Goal: Task Accomplishment & Management: Use online tool/utility

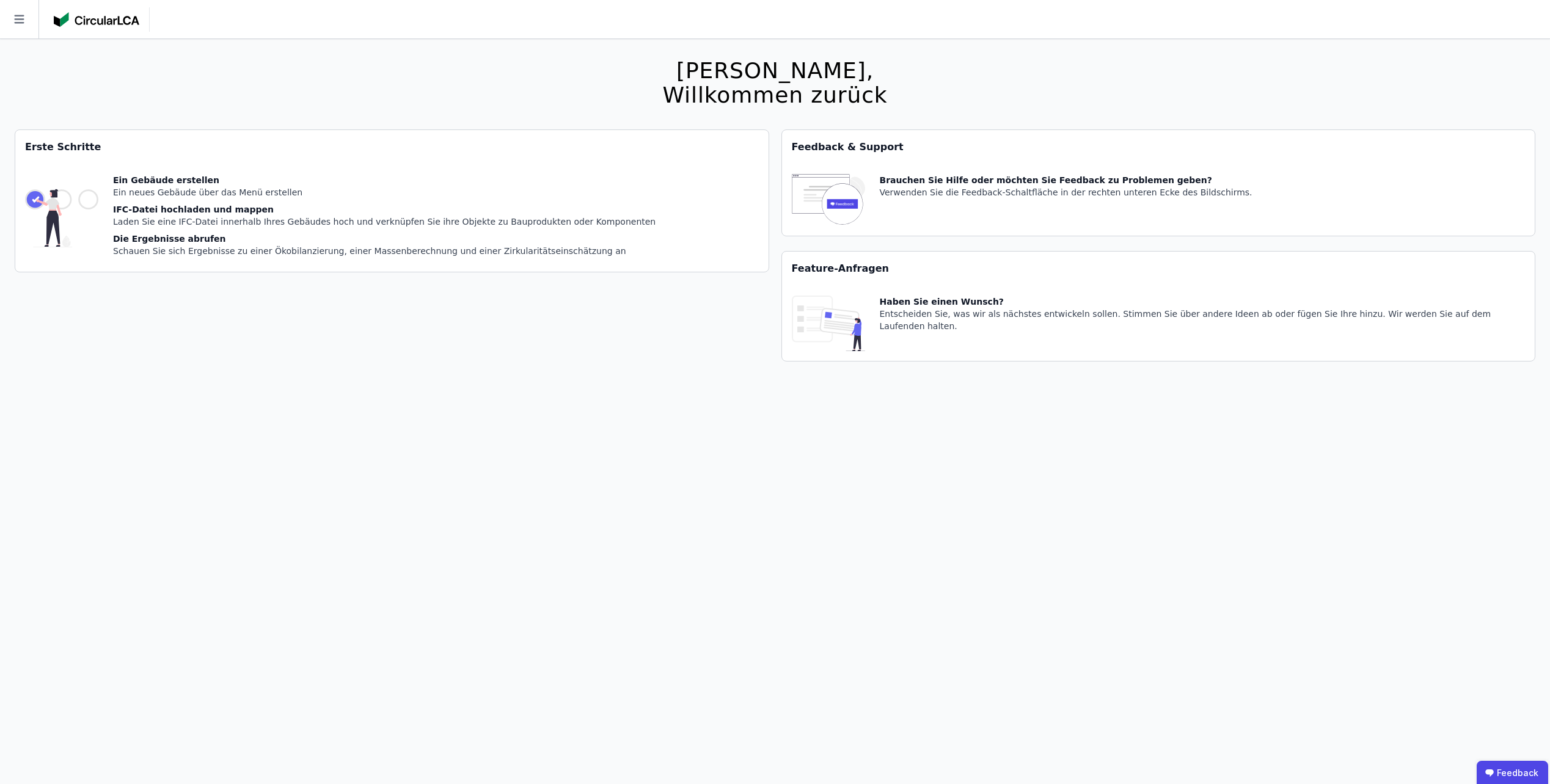
click at [185, 194] on div "Ein neues Gebäude über das Menü erstellen" at bounding box center [385, 193] width 543 height 12
click at [15, 15] on icon at bounding box center [19, 19] width 10 height 9
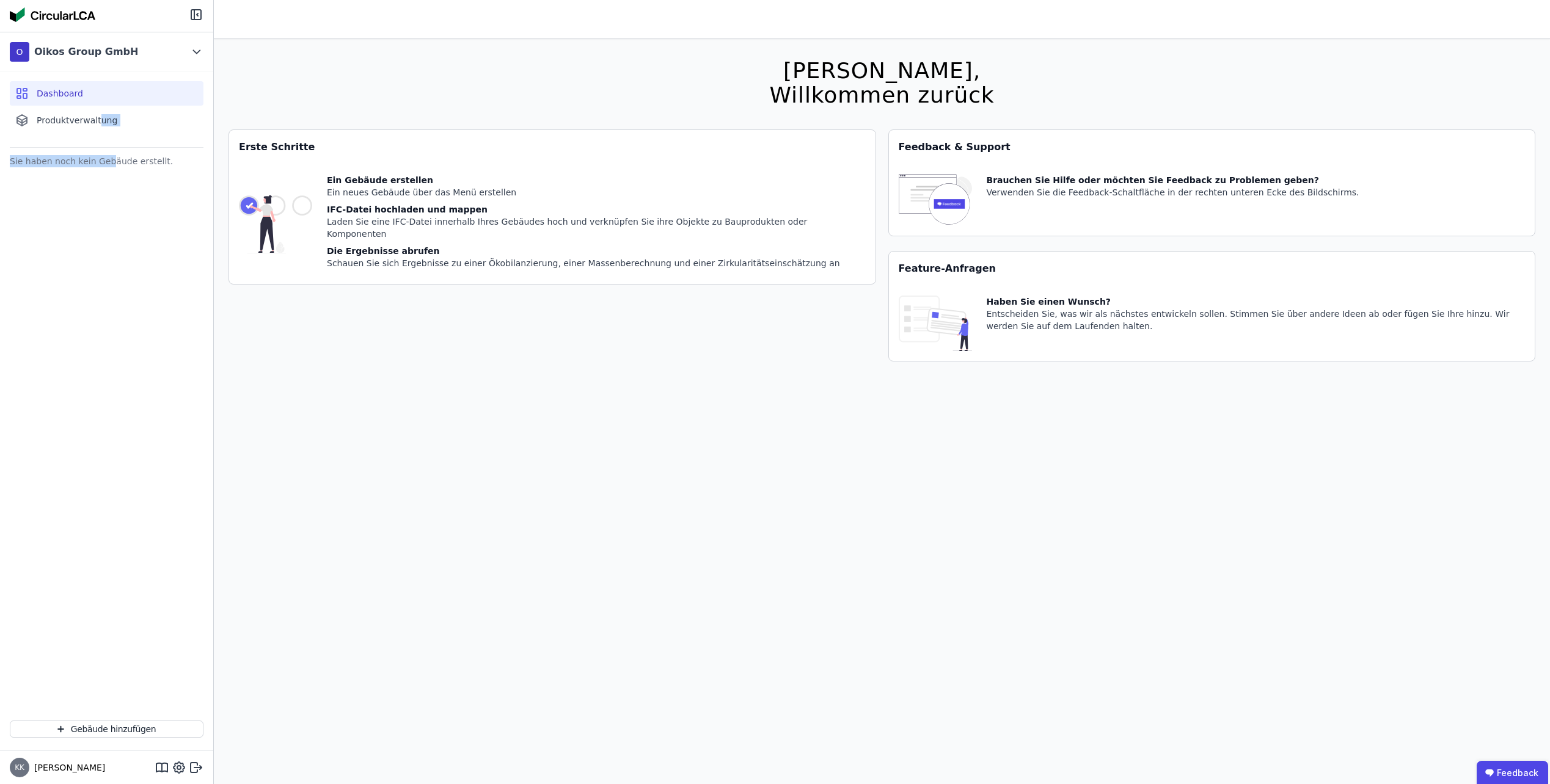
drag, startPoint x: 95, startPoint y: 124, endPoint x: 108, endPoint y: 689, distance: 565.1
click at [104, 582] on div "O Oikos Group GmbH Dashboard Produktverwaltung Sie haben noch kein Gebäude erst…" at bounding box center [106, 391] width 213 height 719
click at [118, 730] on button "Gebäude hinzufügen" at bounding box center [106, 729] width 194 height 17
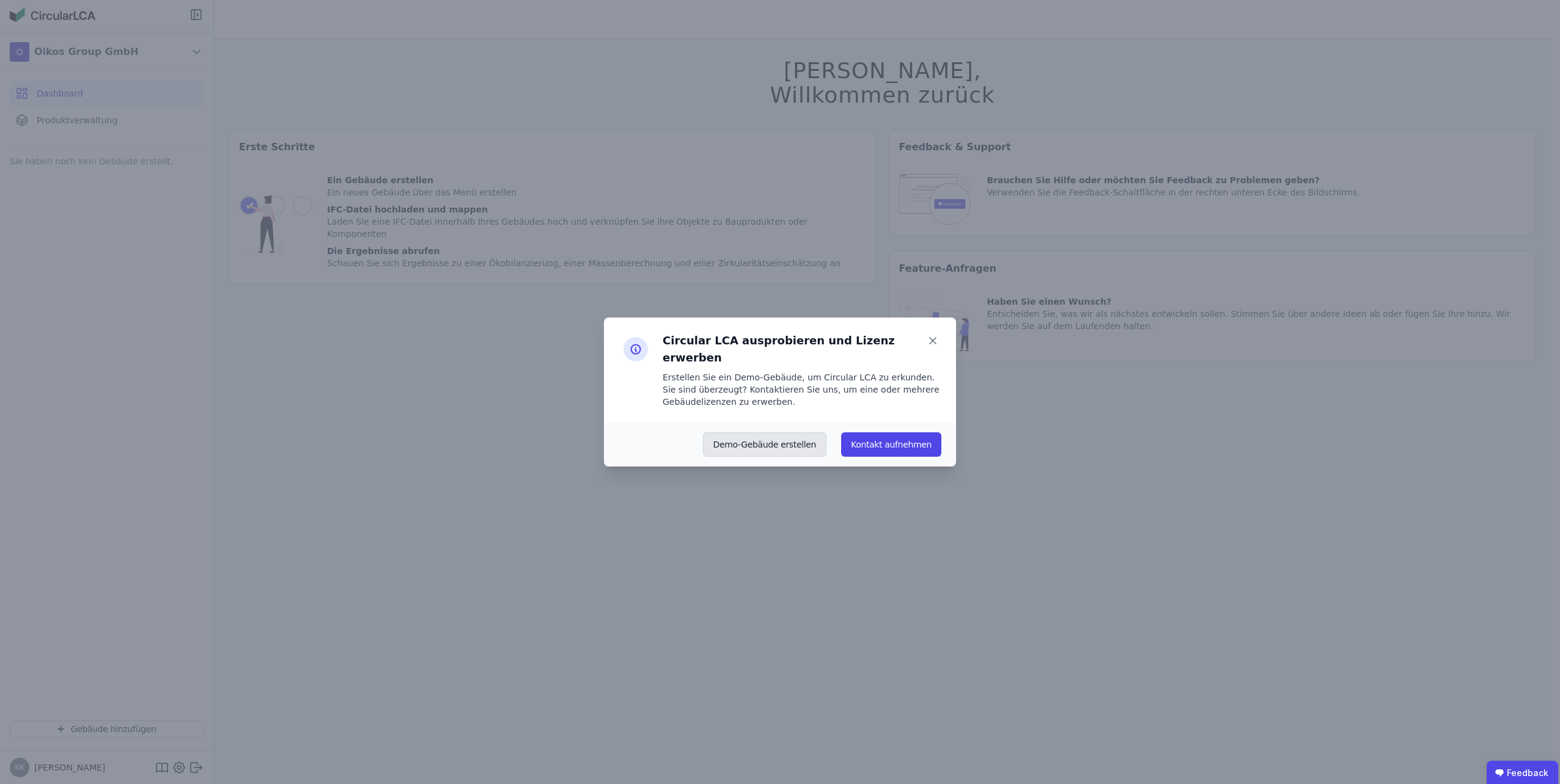
click at [813, 434] on button "Demo-Gebäude erstellen" at bounding box center [765, 445] width 124 height 25
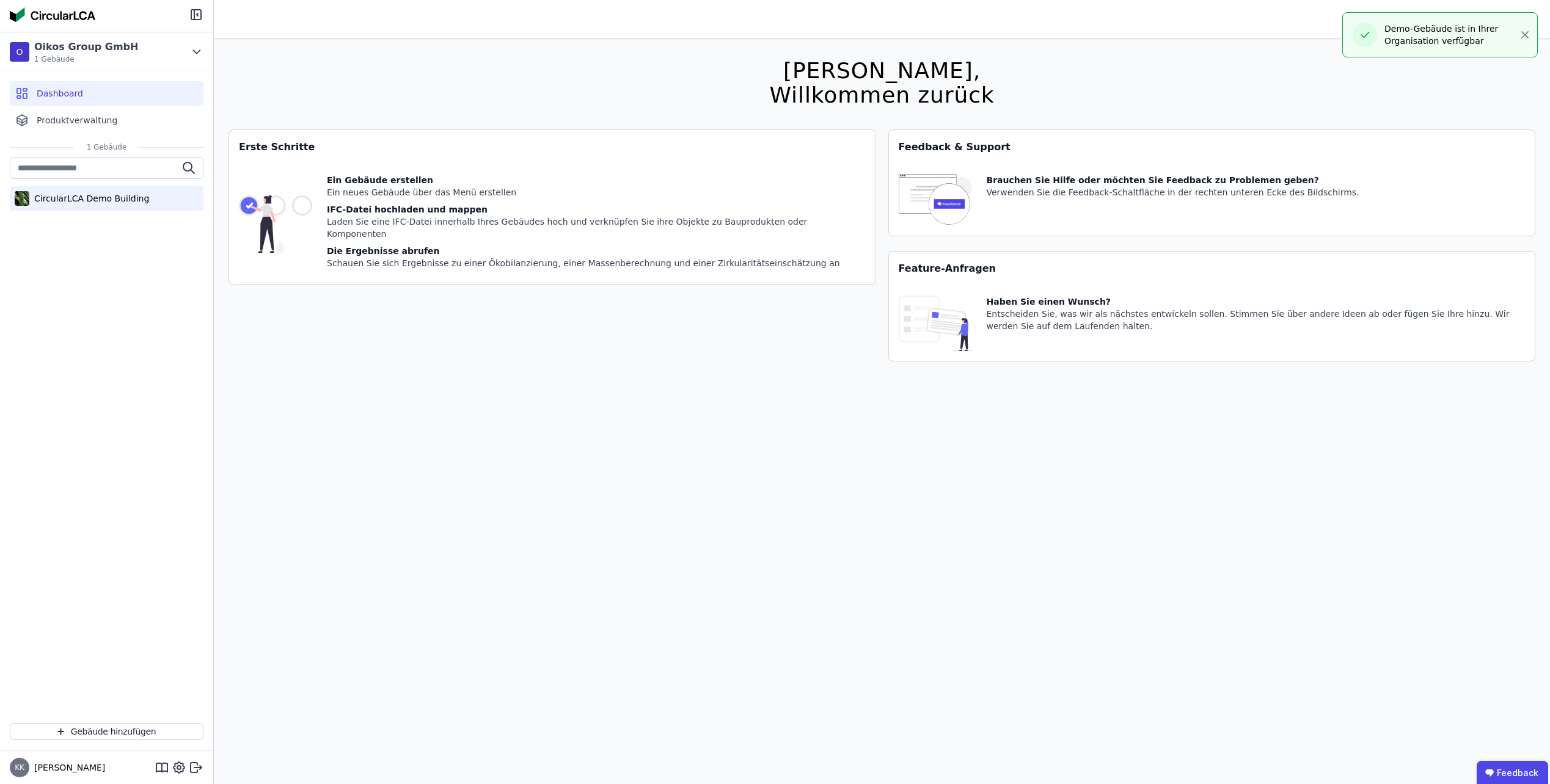
click at [106, 201] on div "CircularLCA Demo Building" at bounding box center [88, 199] width 119 height 12
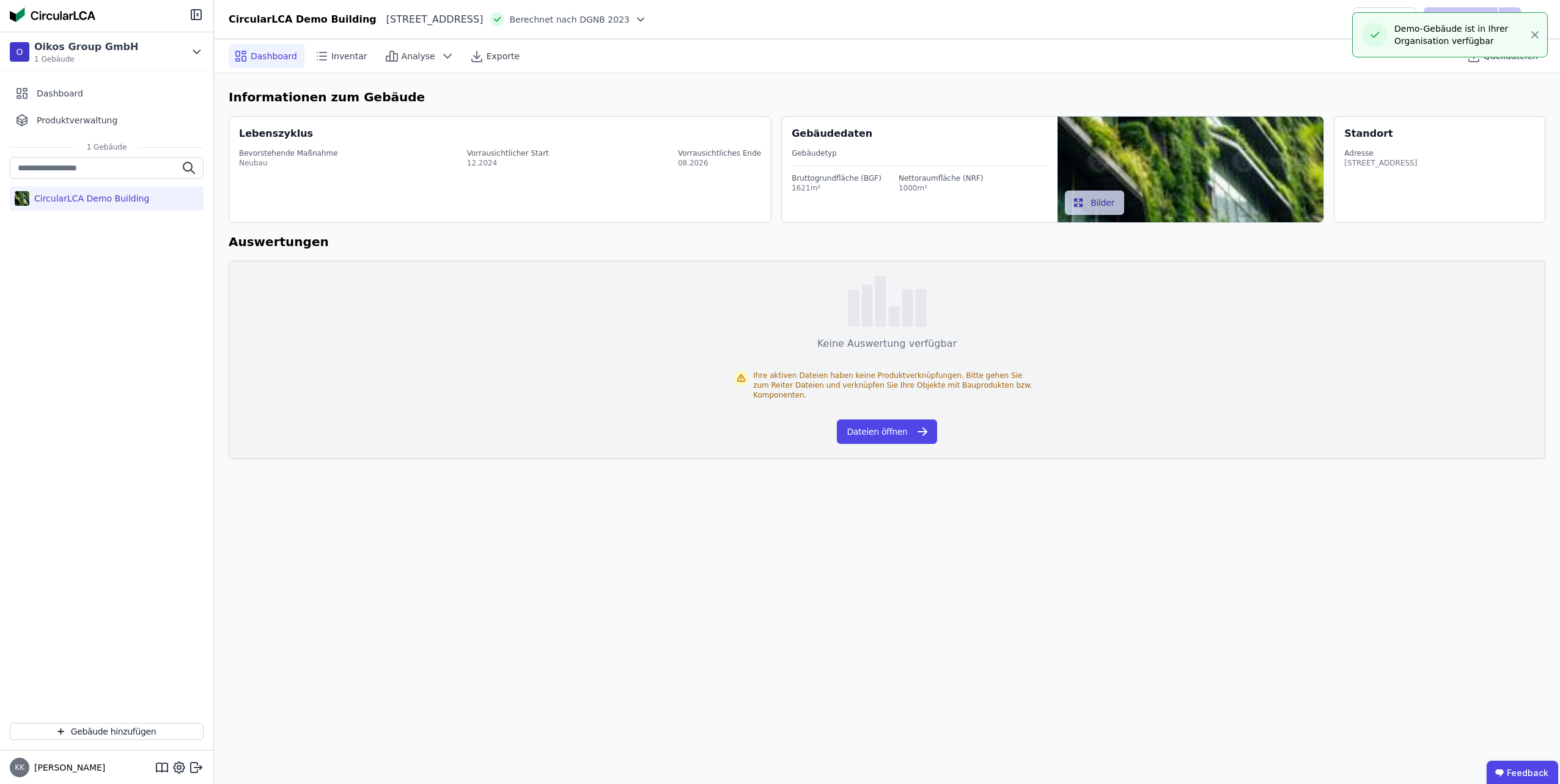
click at [896, 518] on div "Dashboard Inventar Analyse Exporte Quelldateien Informationen zum Gebäude Leben…" at bounding box center [887, 411] width 1346 height 745
click at [344, 58] on span "Inventar" at bounding box center [349, 57] width 36 height 12
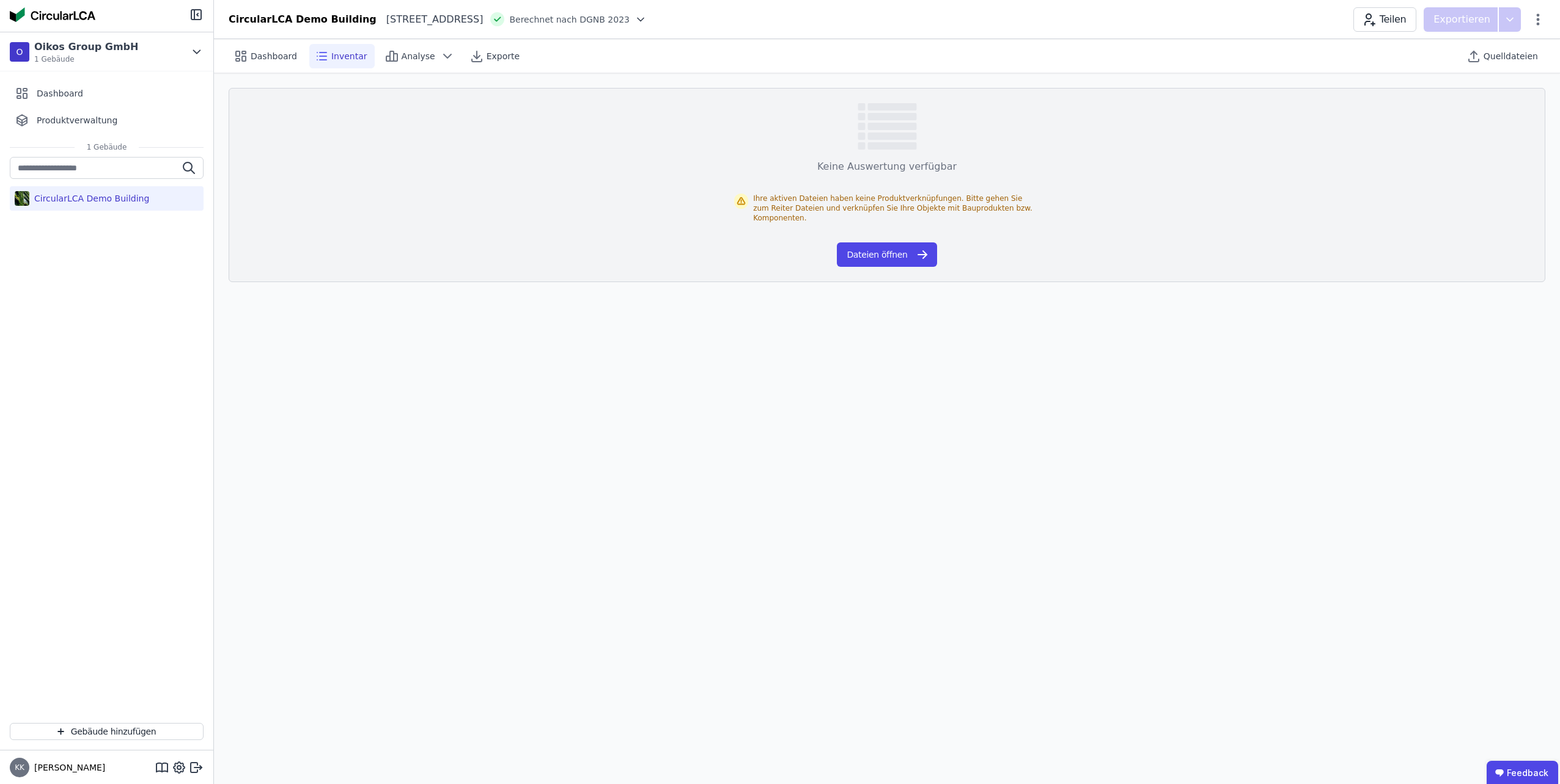
click at [883, 251] on button "Dateien öffnen" at bounding box center [886, 255] width 100 height 25
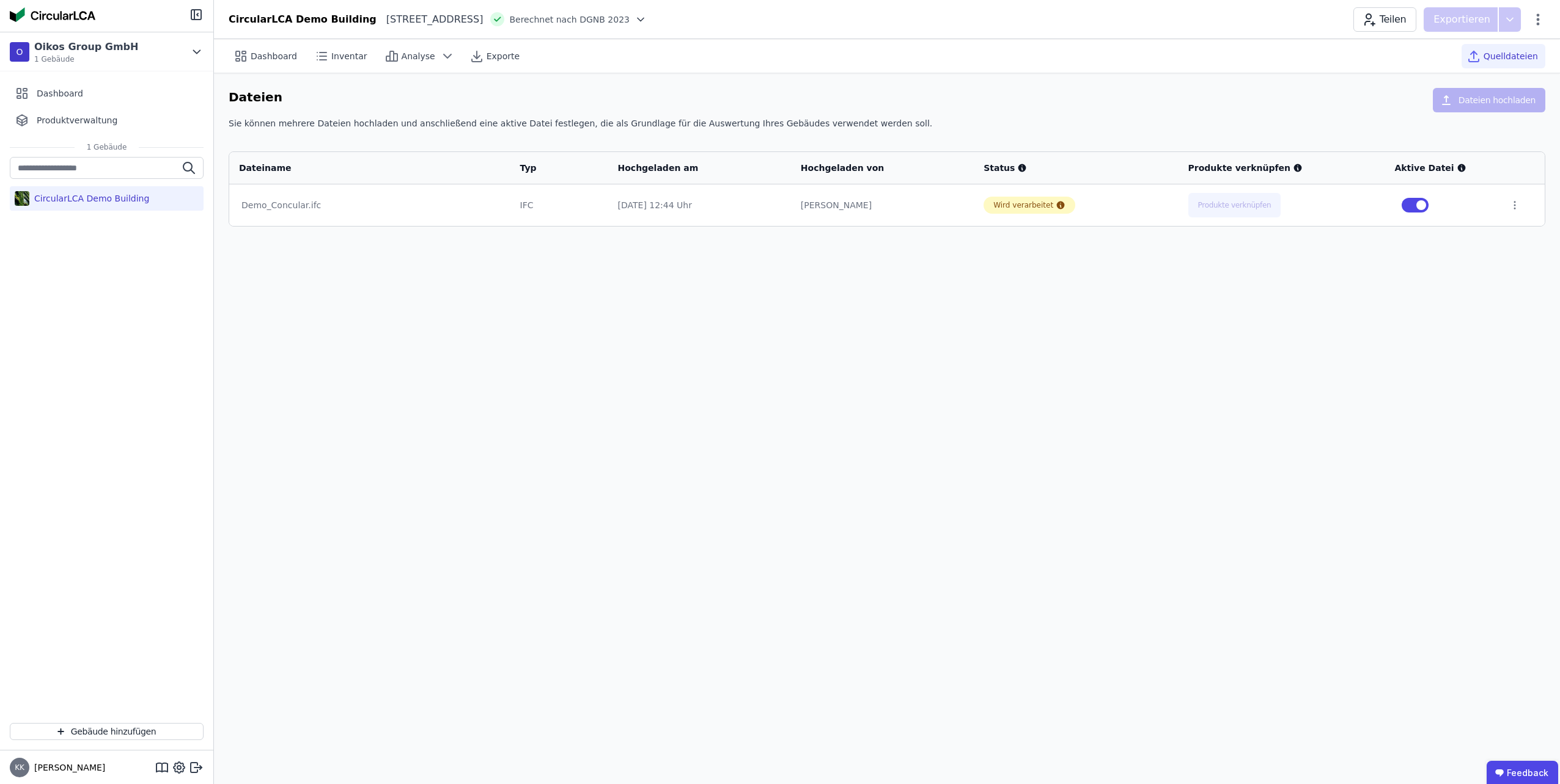
click at [288, 205] on div "Demo_Concular.ifc" at bounding box center [370, 205] width 256 height 12
click at [411, 54] on span "Analyse" at bounding box center [418, 57] width 34 height 12
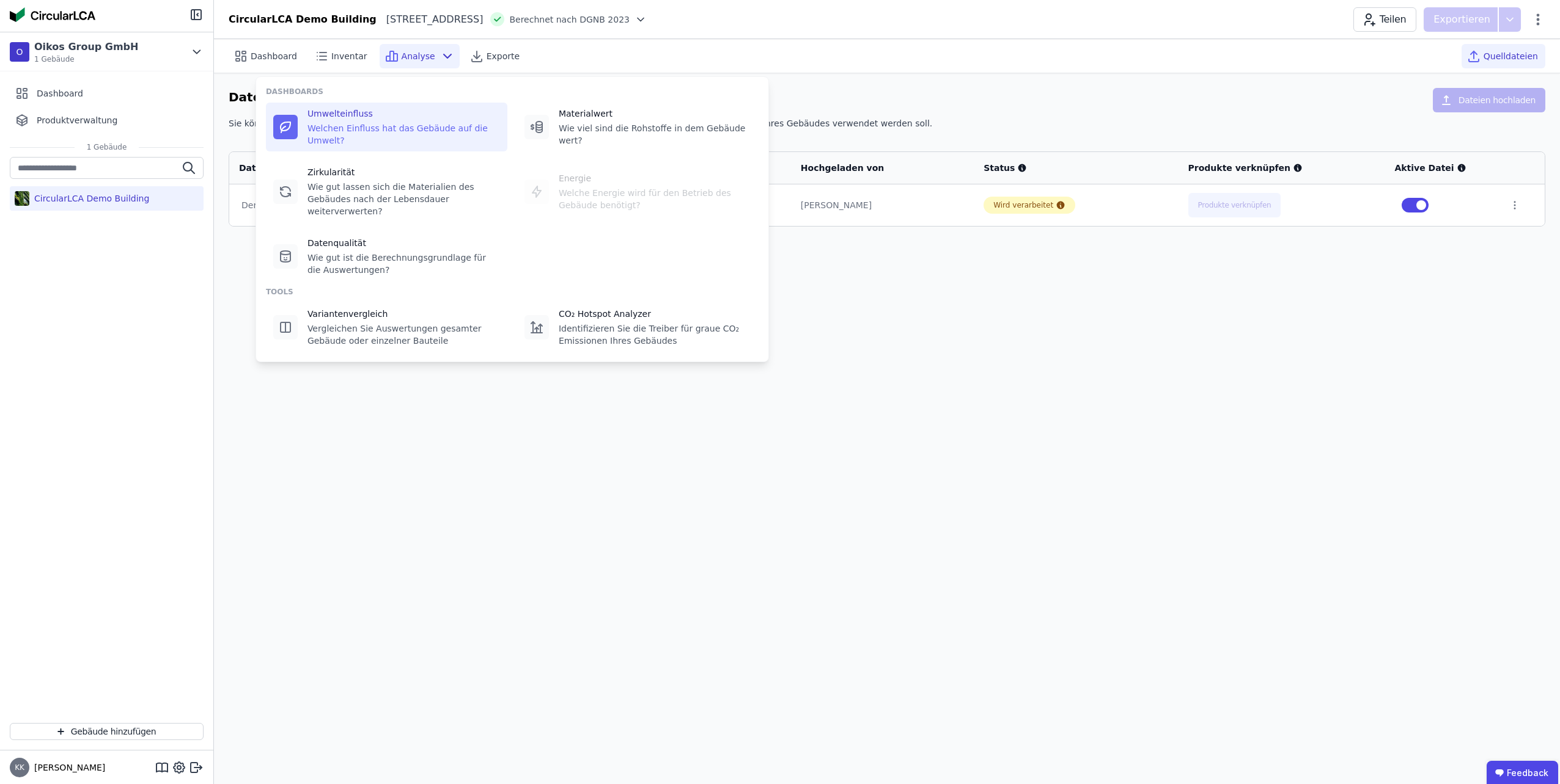
click at [331, 111] on div "Umwelteinfluss" at bounding box center [404, 114] width 193 height 12
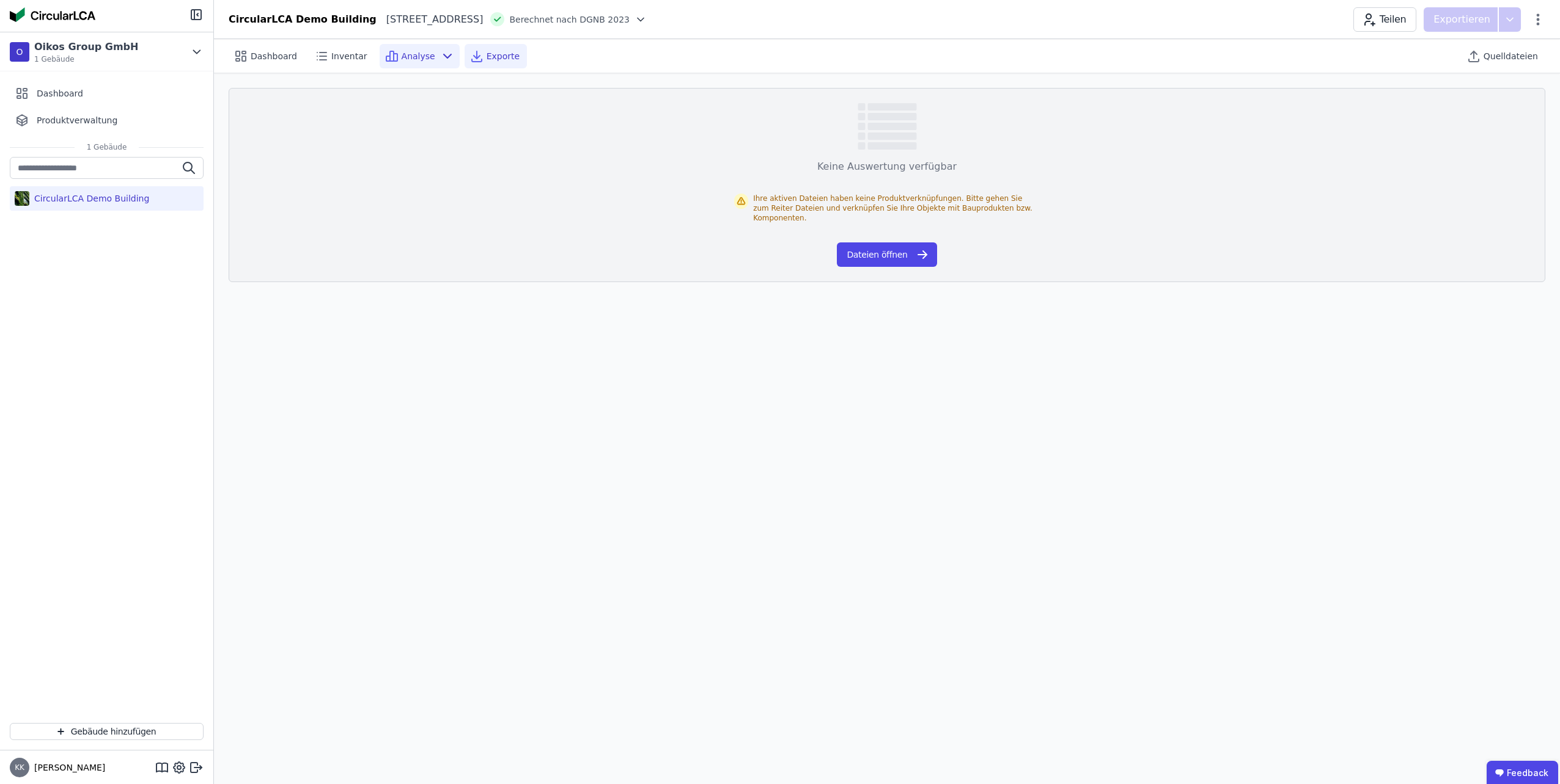
click at [474, 57] on icon at bounding box center [477, 57] width 6 height 3
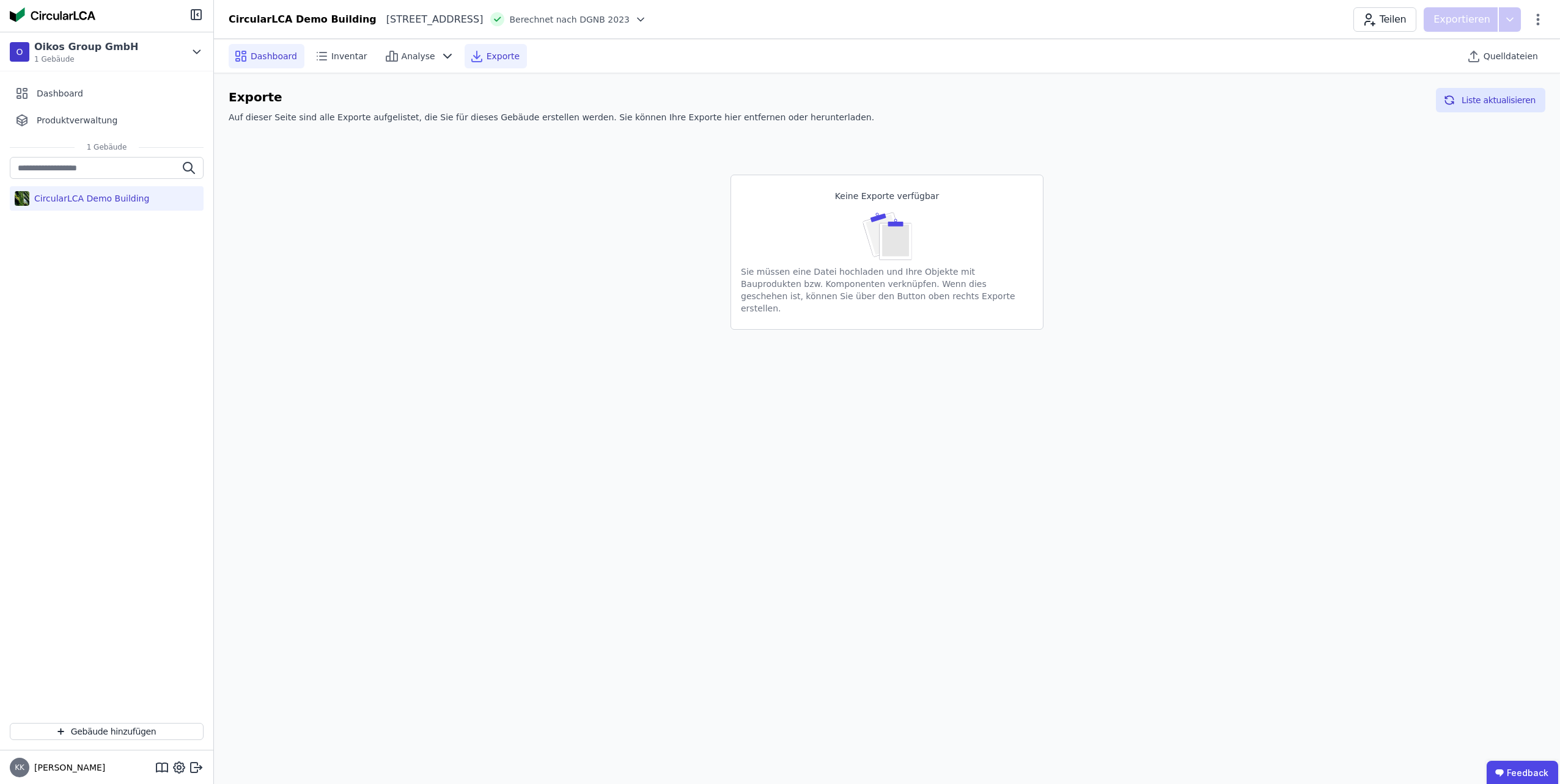
click at [241, 57] on icon at bounding box center [241, 56] width 15 height 15
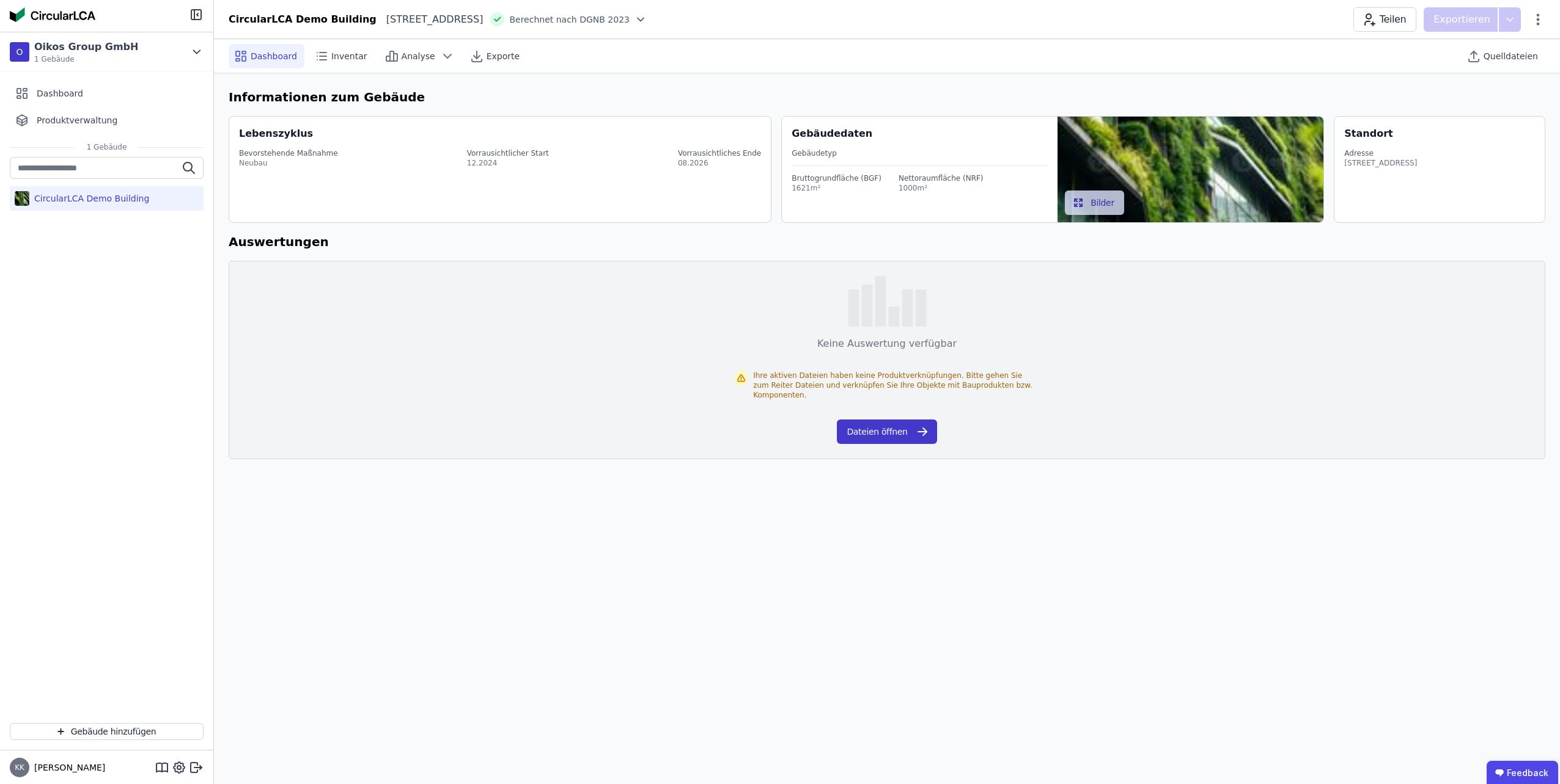
click at [905, 426] on button "Dateien öffnen" at bounding box center [886, 432] width 100 height 25
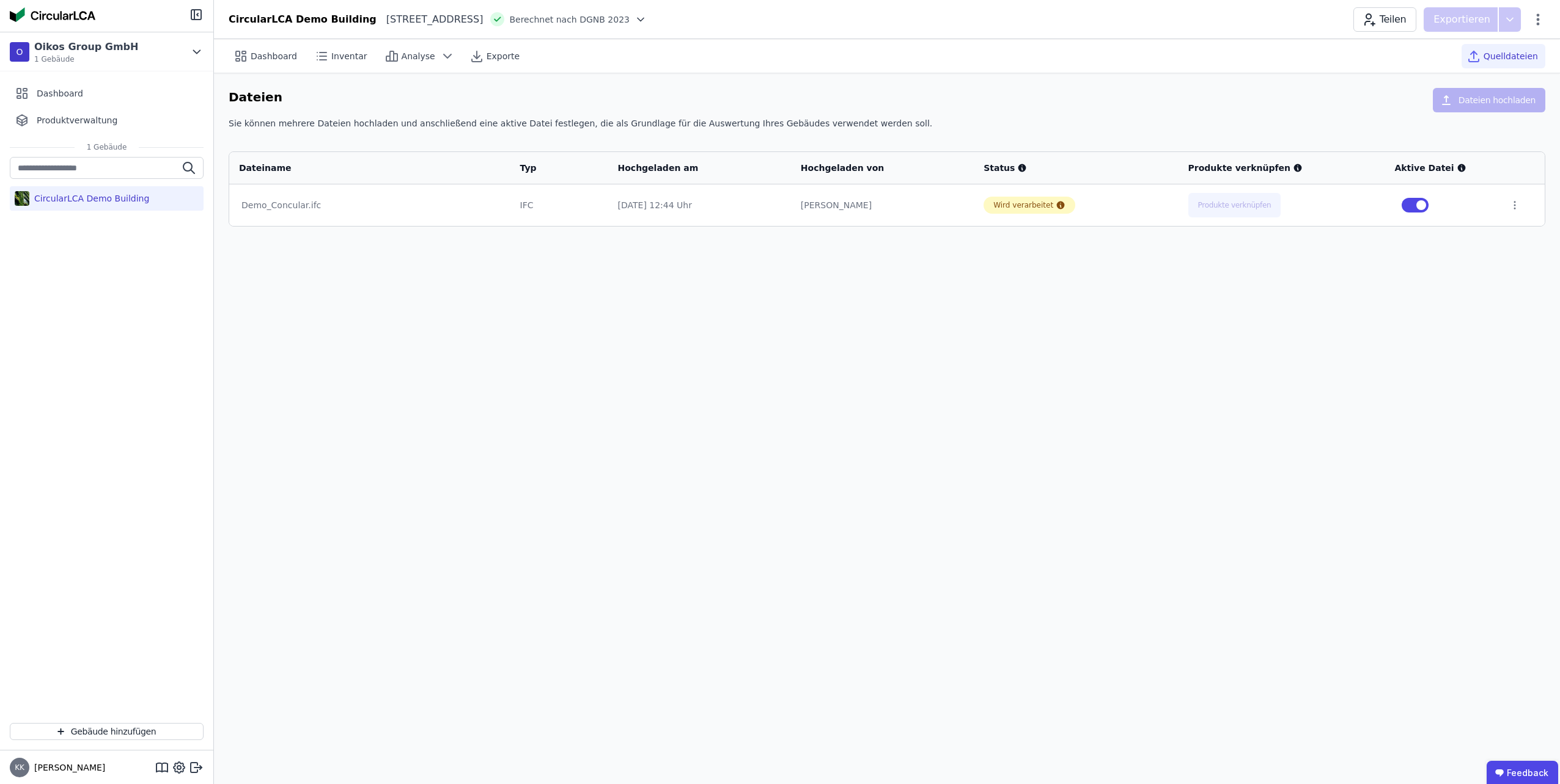
click at [1280, 163] on div "Produkte verknüpfen" at bounding box center [1281, 168] width 187 height 12
click at [1294, 169] on icon at bounding box center [1297, 168] width 8 height 8
click at [696, 363] on div "Dashboard Inventar Analyse Exporte Quelldateien Dateien Dateien hochladen Sie k…" at bounding box center [887, 411] width 1346 height 745
click at [28, 767] on span "KK" at bounding box center [19, 768] width 19 height 19
click at [160, 766] on icon at bounding box center [162, 767] width 15 height 15
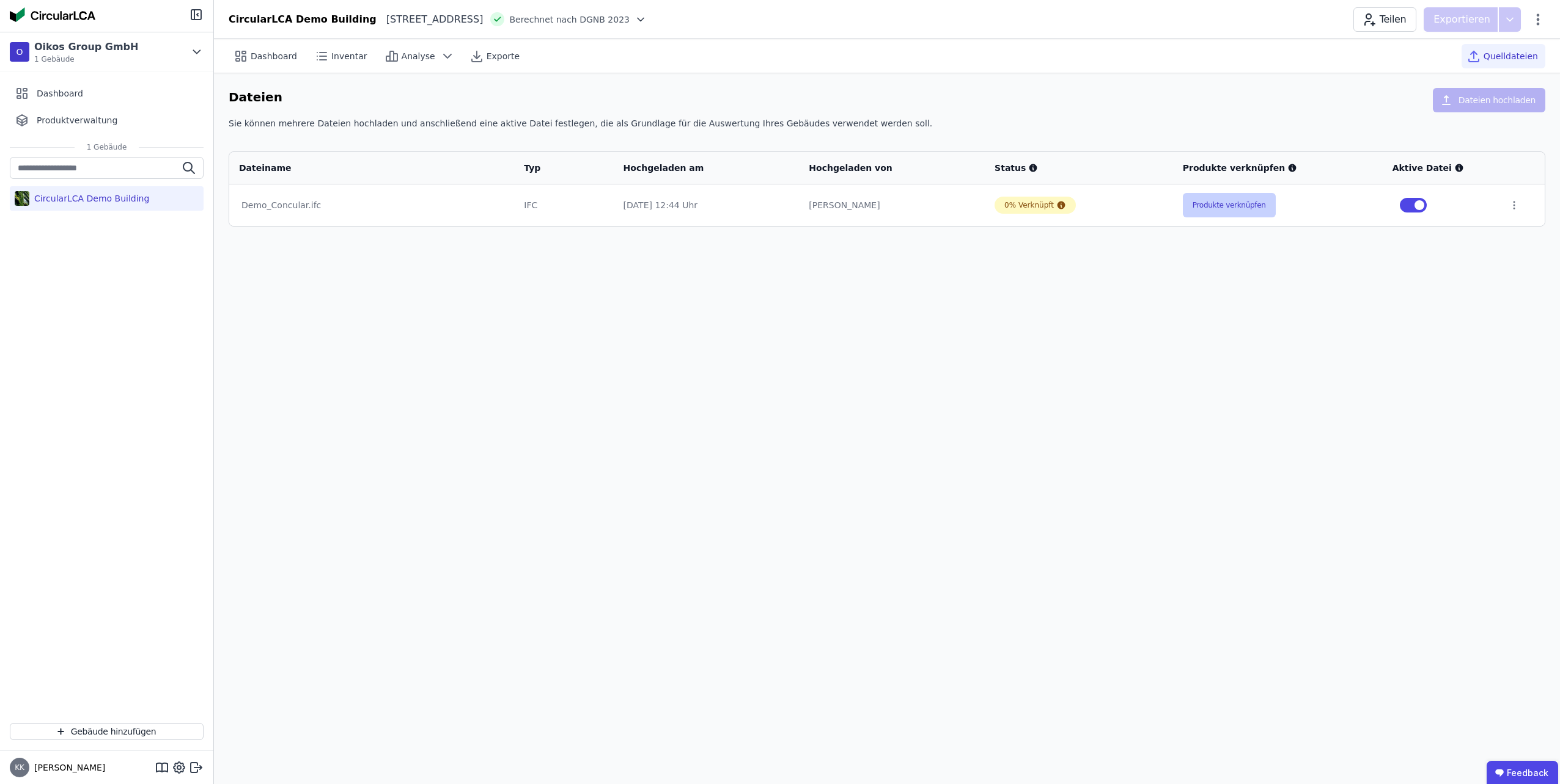
click at [1206, 209] on button "Produkte verknüpfen" at bounding box center [1228, 205] width 93 height 25
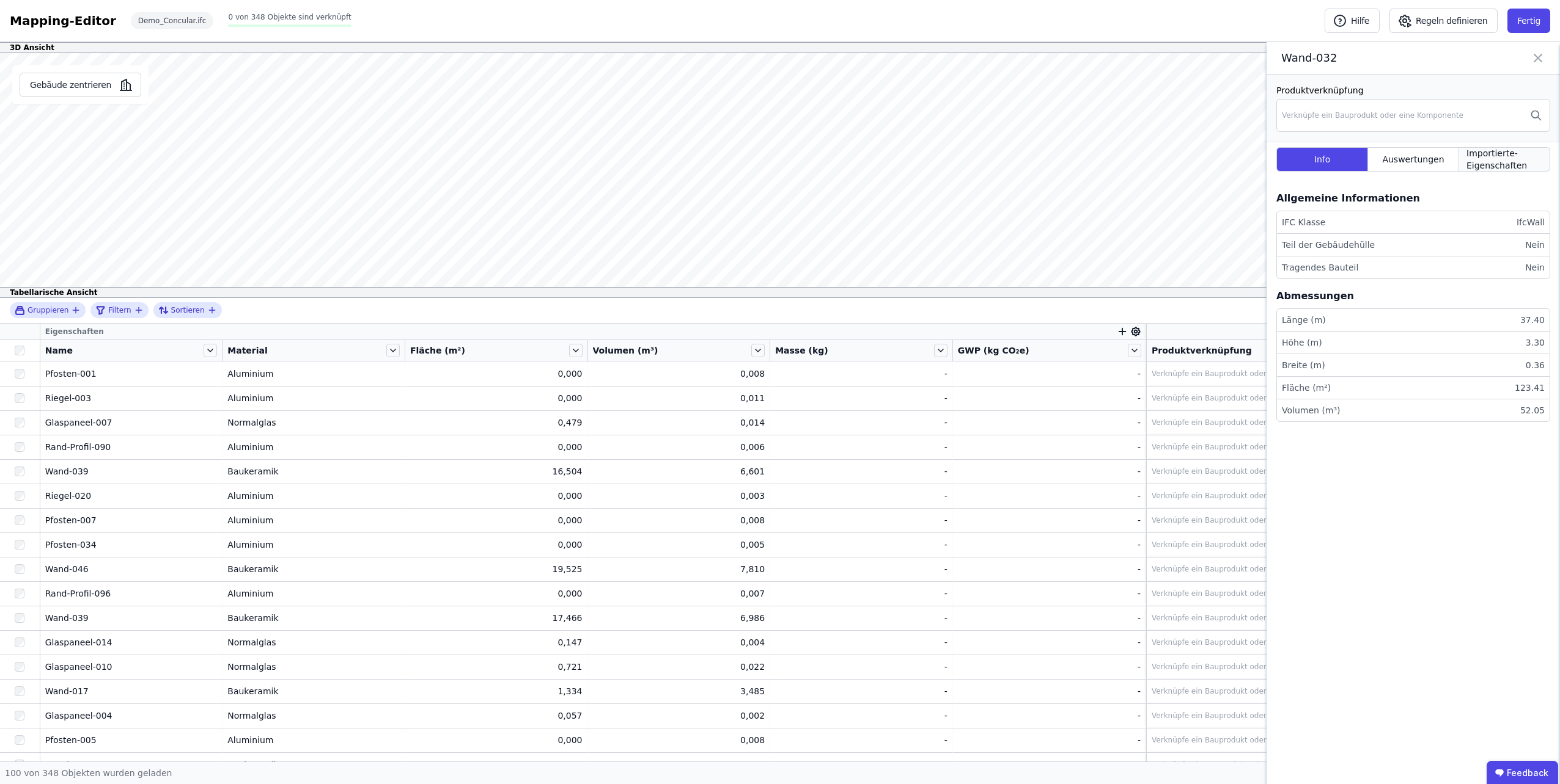
click at [1507, 168] on span "Importierte-Eigenschaften" at bounding box center [1504, 160] width 76 height 25
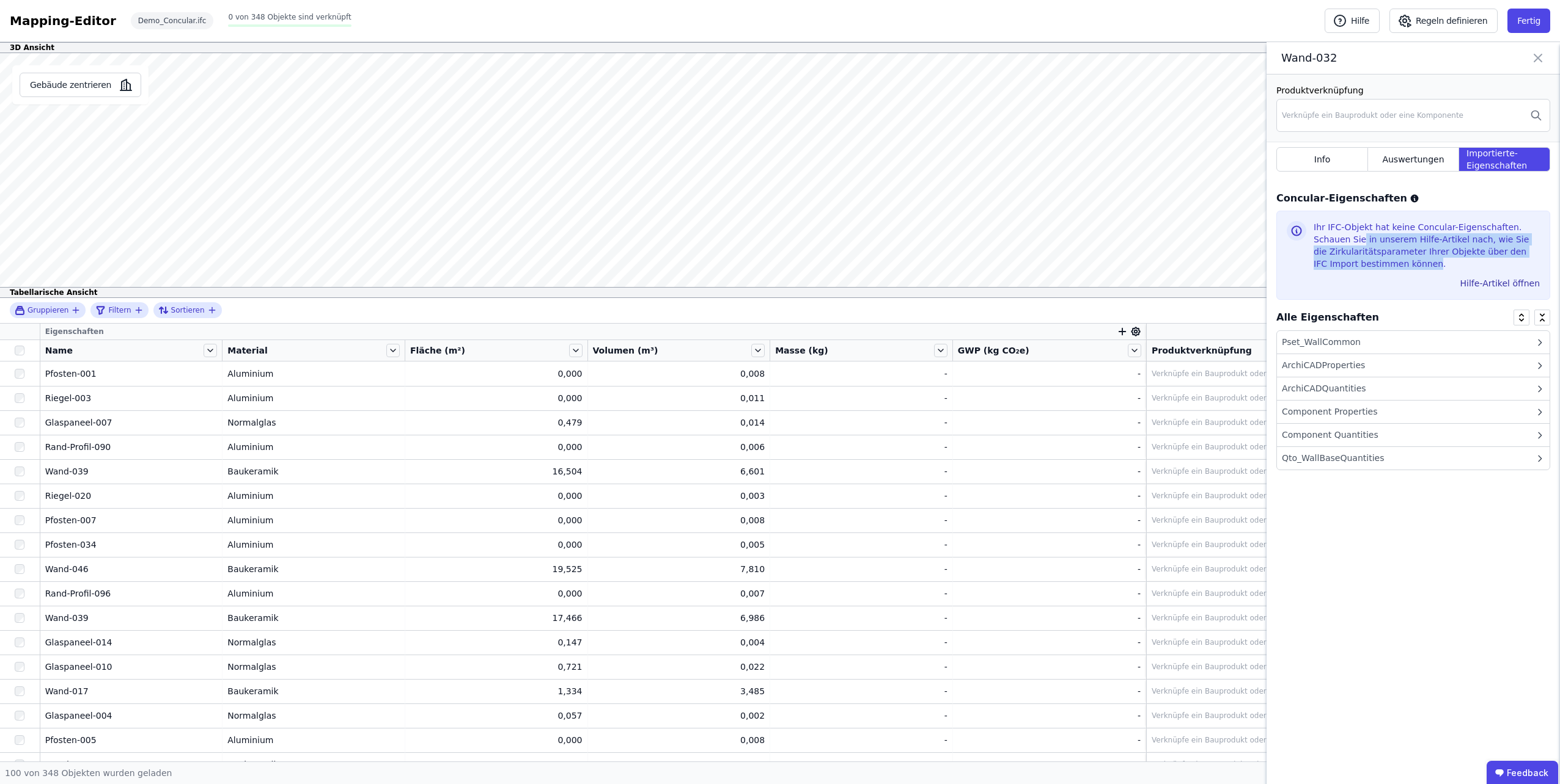
drag, startPoint x: 1385, startPoint y: 262, endPoint x: 1323, endPoint y: 229, distance: 70.2
click at [1323, 231] on div "Ihr IFC-Objekt hat keine Concular-Eigenschaften. Schauen Sie in unserem Hilfe-A…" at bounding box center [1426, 247] width 226 height 54
click at [1328, 225] on div "Ihr IFC-Objekt hat keine Concular-Eigenschaften. Schauen Sie in unserem Hilfe-A…" at bounding box center [1426, 247] width 226 height 54
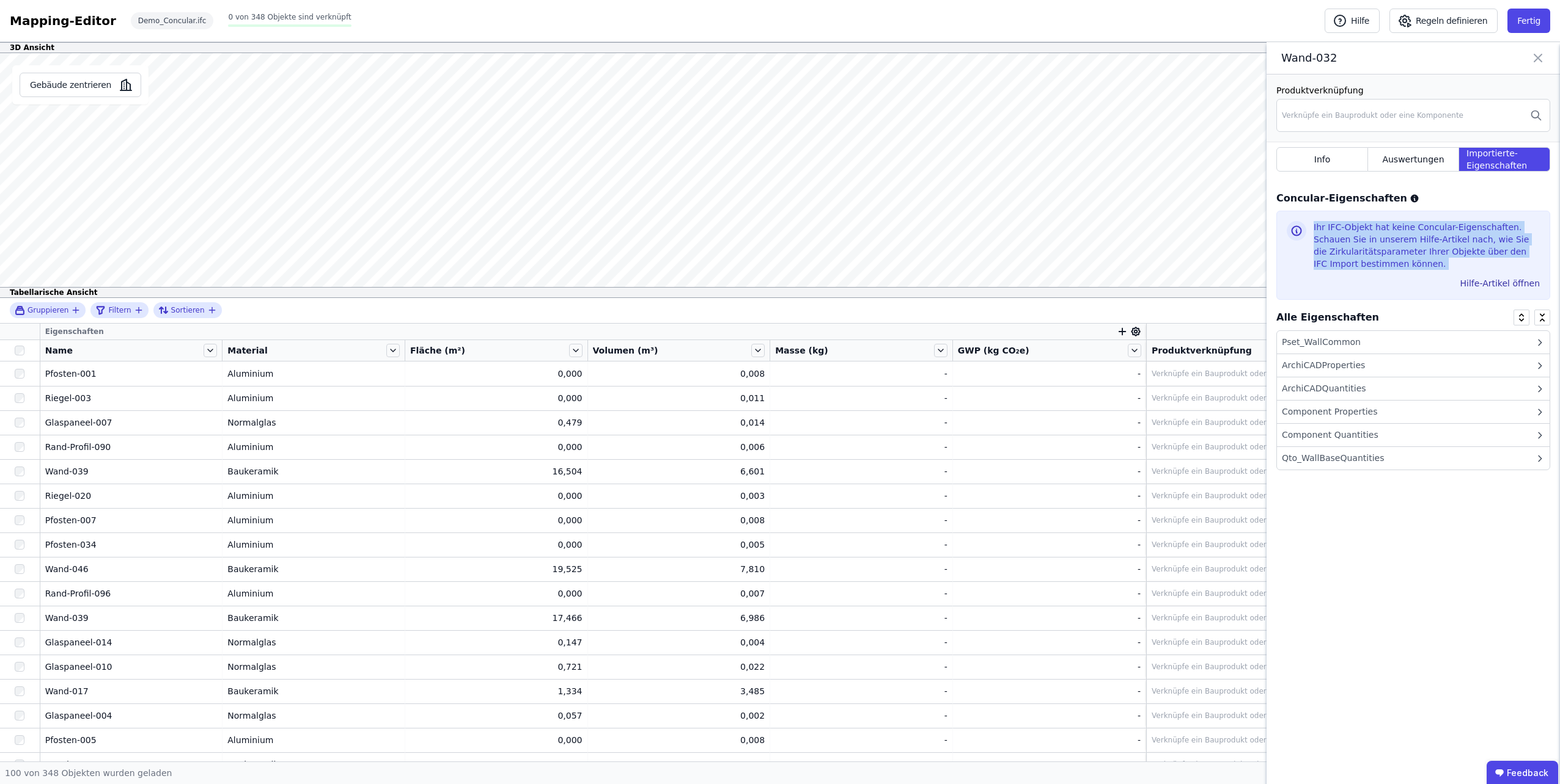
click at [1329, 225] on div "Ihr IFC-Objekt hat keine Concular-Eigenschaften. Schauen Sie in unserem Hilfe-A…" at bounding box center [1426, 247] width 226 height 54
click at [1407, 242] on div "Ihr IFC-Objekt hat keine Concular-Eigenschaften. Schauen Sie in unserem Hilfe-A…" at bounding box center [1426, 247] width 226 height 54
click at [1386, 559] on div "Produktverknüpfung Verknüpfe ein Bauprodukt oder eine Komponente Info Auswertun…" at bounding box center [1413, 430] width 294 height 712
click at [1335, 343] on div "Pset_WallCommon" at bounding box center [1320, 342] width 79 height 13
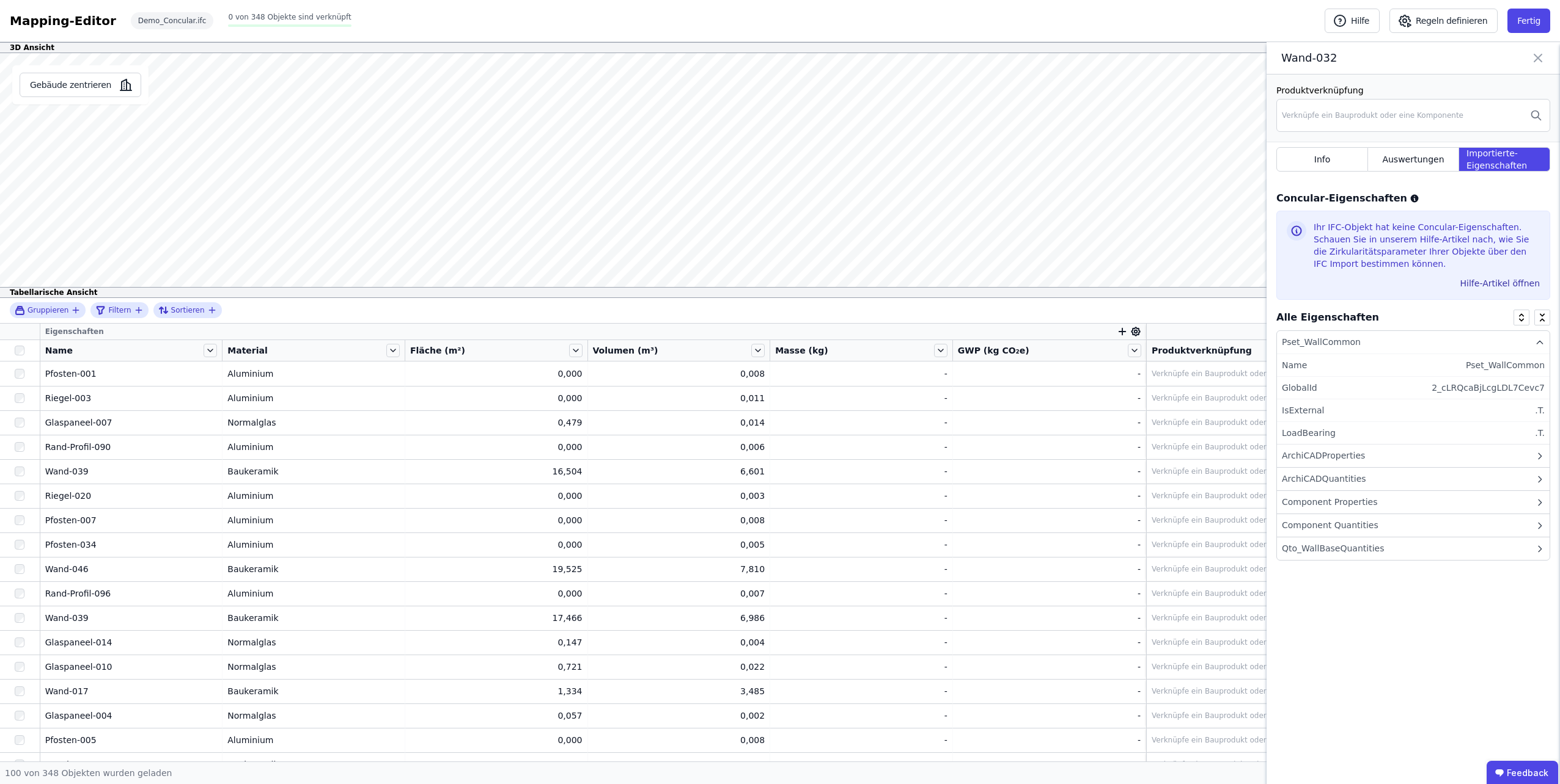
click at [1300, 331] on div "Pset_WallCommon" at bounding box center [1413, 343] width 272 height 23
click at [1311, 391] on div "ArchiCADQuantities" at bounding box center [1323, 389] width 84 height 13
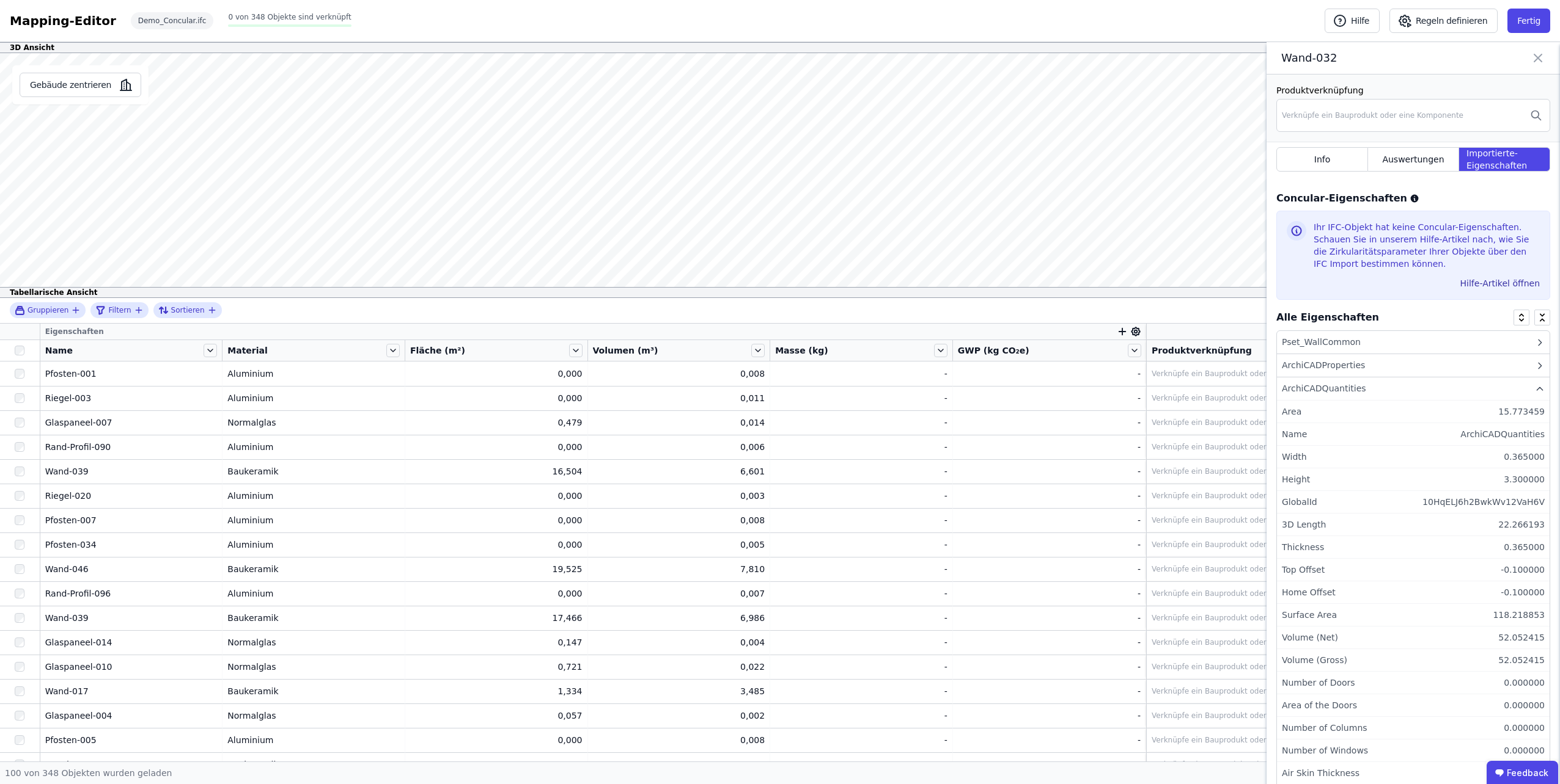
click at [1311, 391] on div "ArchiCADQuantities" at bounding box center [1323, 389] width 84 height 13
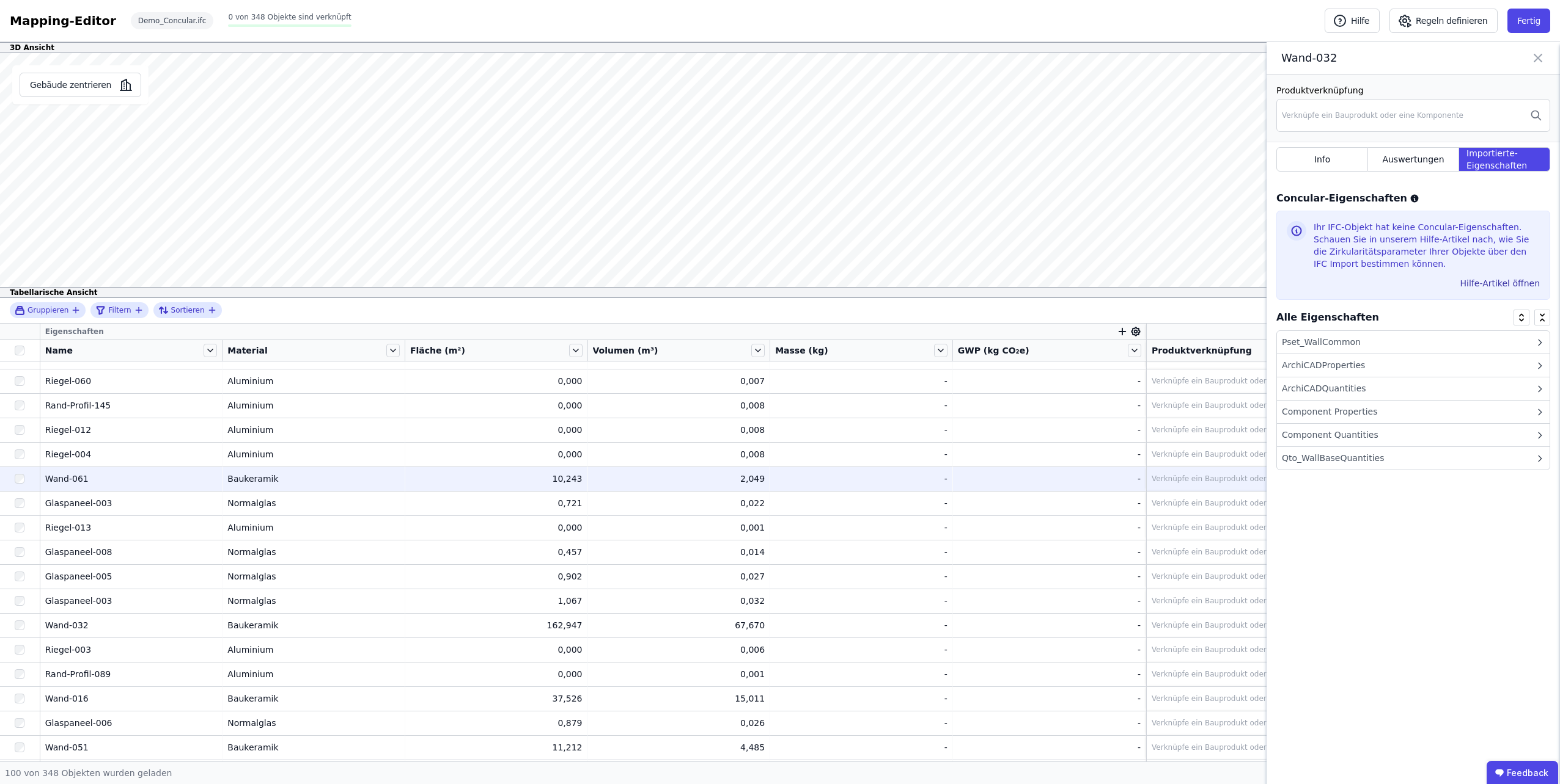
scroll to position [550, 0]
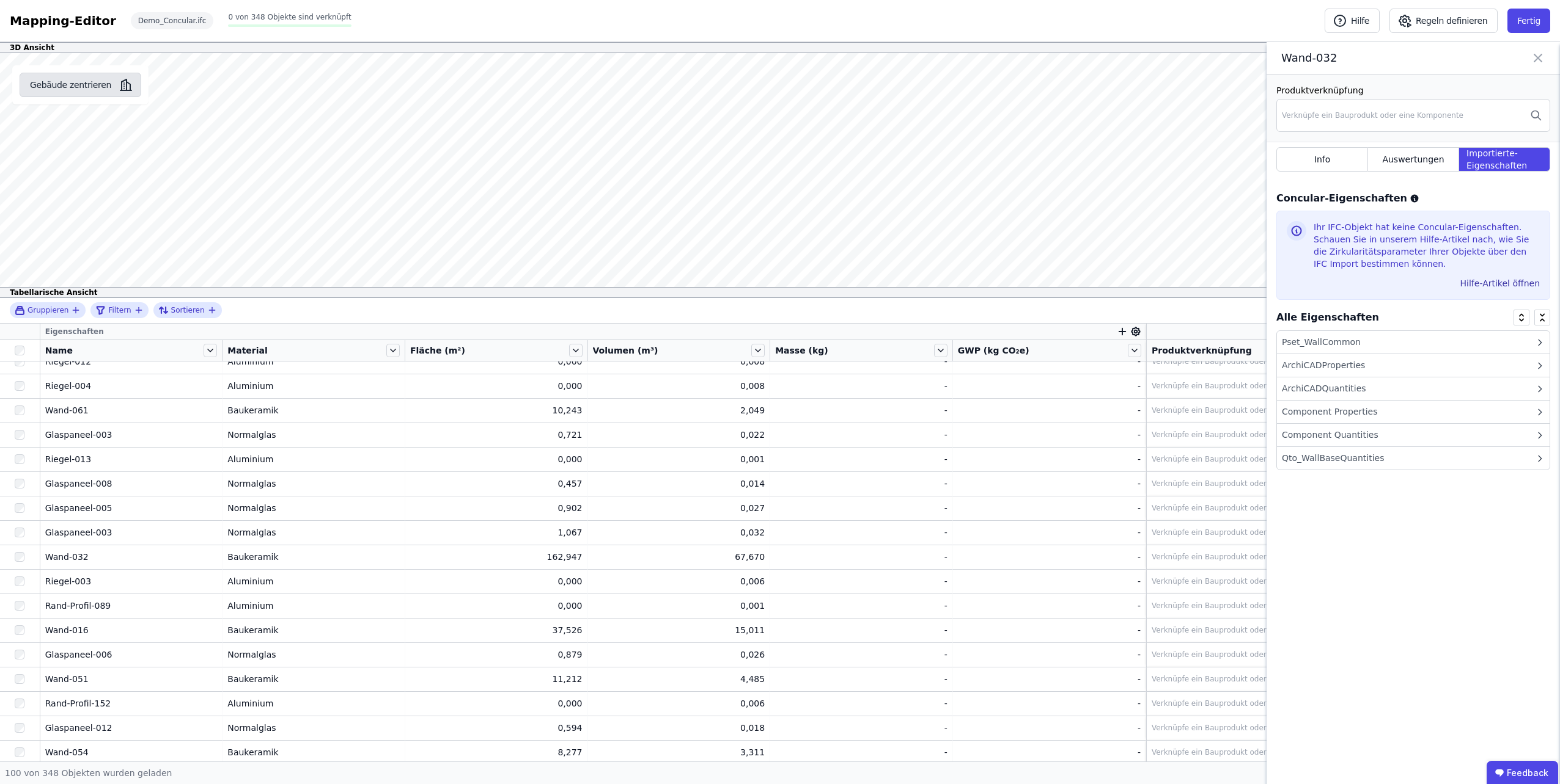
click at [124, 92] on icon "button" at bounding box center [126, 85] width 15 height 15
click at [1419, 405] on div "Component Properties" at bounding box center [1413, 412] width 272 height 23
click at [1418, 405] on div "Component Properties" at bounding box center [1413, 412] width 272 height 23
click at [1385, 440] on div "Component Quantities" at bounding box center [1413, 436] width 272 height 23
